Goal: Task Accomplishment & Management: Use online tool/utility

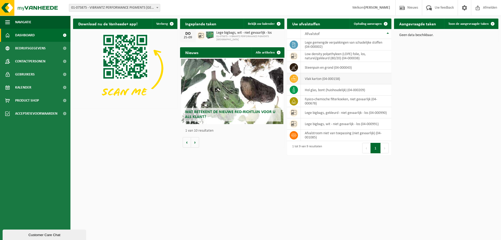
click at [293, 78] on icon at bounding box center [293, 78] width 5 height 5
click at [305, 79] on td "vlak karton (04-000158)" at bounding box center [346, 78] width 91 height 11
click at [308, 79] on td "vlak karton (04-000158)" at bounding box center [346, 78] width 91 height 11
click at [384, 24] on span at bounding box center [385, 24] width 10 height 10
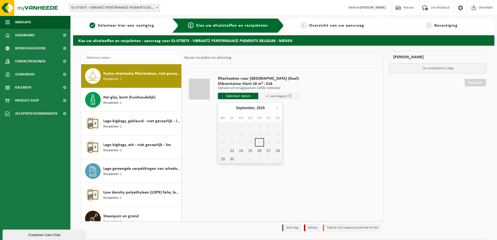
click at [238, 94] on input "text" at bounding box center [238, 96] width 40 height 7
click at [251, 152] on div "25" at bounding box center [250, 150] width 9 height 8
type input "Van 2025-09-25"
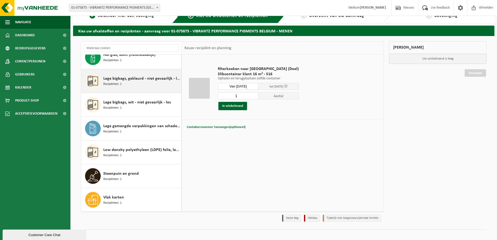
scroll to position [15, 0]
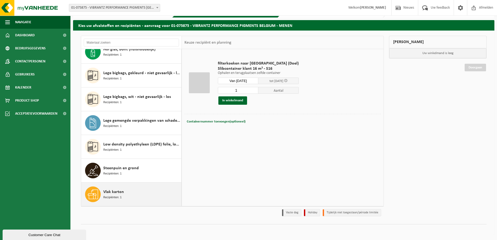
click at [103, 192] on div "Vlak karton Recipiënten: 1" at bounding box center [131, 193] width 100 height 23
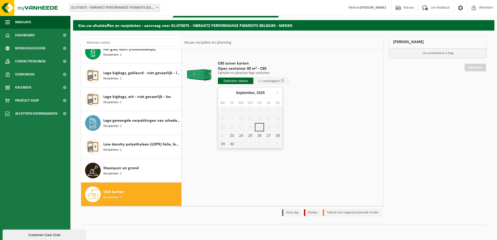
click at [240, 80] on input "text" at bounding box center [235, 80] width 35 height 7
click at [249, 135] on div "25" at bounding box center [250, 135] width 9 height 8
type input "Van 2025-09-25"
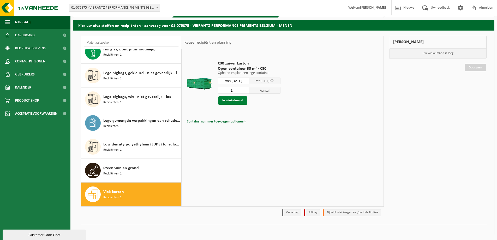
click at [234, 101] on button "In winkelmand" at bounding box center [232, 100] width 29 height 8
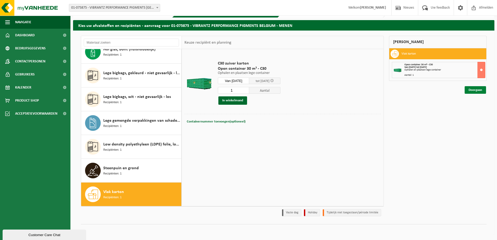
click at [477, 89] on link "Doorgaan" at bounding box center [475, 90] width 21 height 8
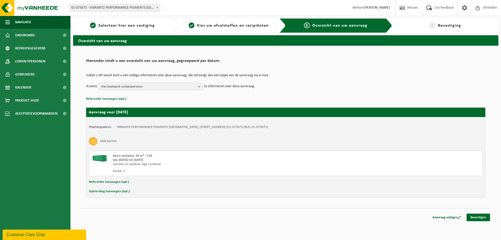
click at [196, 87] on button "Kies bestaand contactpersoon" at bounding box center [150, 86] width 104 height 8
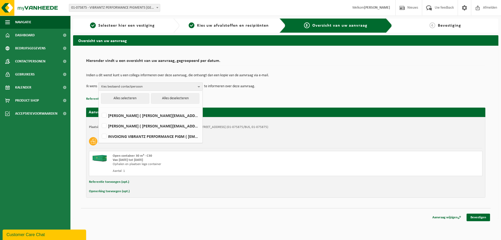
click at [198, 86] on b "button" at bounding box center [200, 87] width 5 height 8
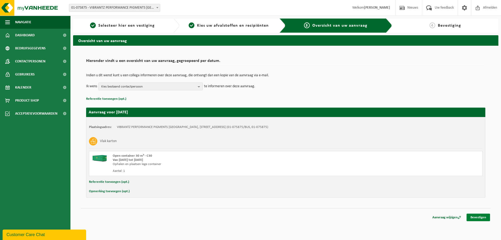
click at [477, 216] on link "Bevestigen" at bounding box center [477, 217] width 23 height 8
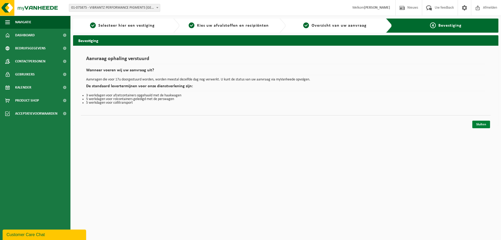
click at [481, 123] on link "Sluiten" at bounding box center [481, 125] width 18 height 8
